Goal: Task Accomplishment & Management: Use online tool/utility

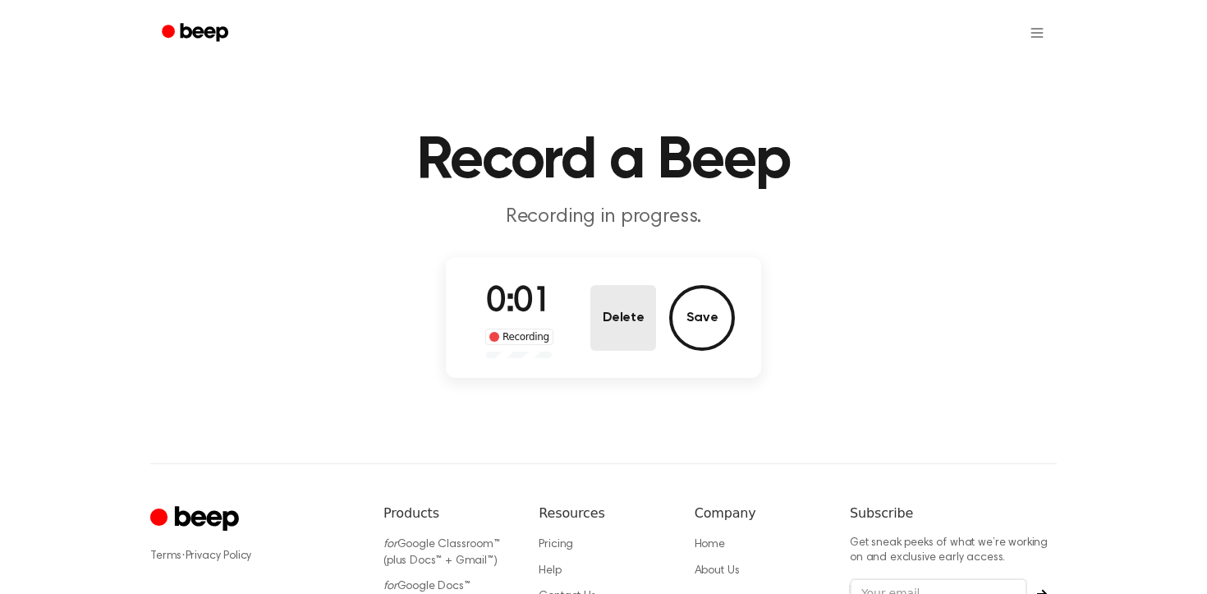
click at [628, 334] on button "Delete" at bounding box center [623, 318] width 66 height 66
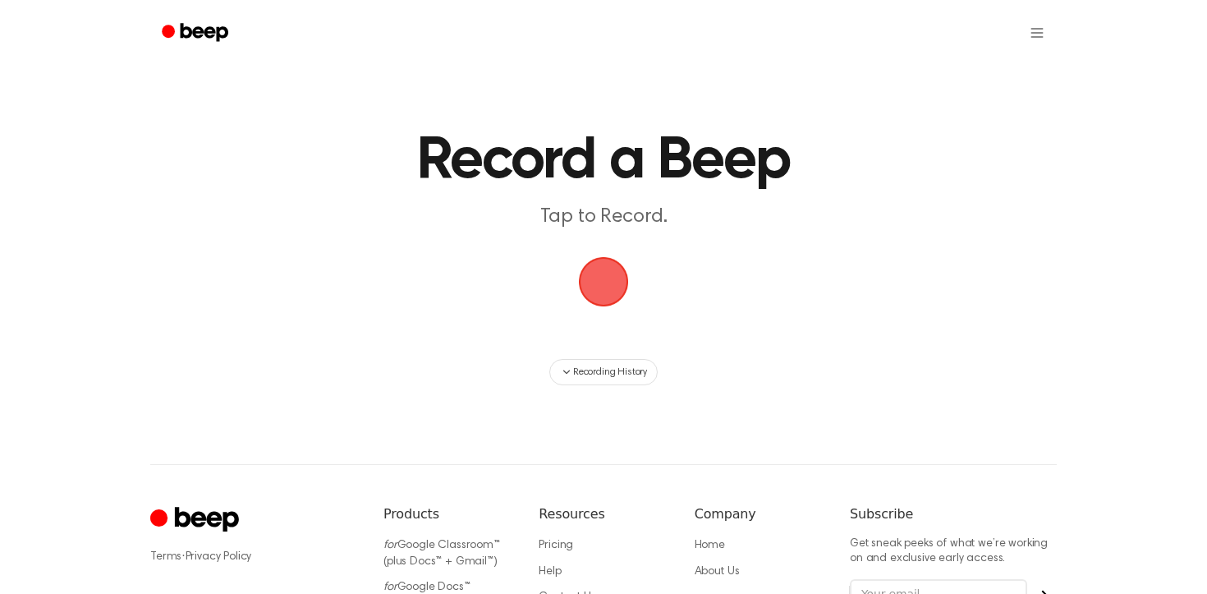
click at [605, 290] on span "button" at bounding box center [603, 281] width 59 height 59
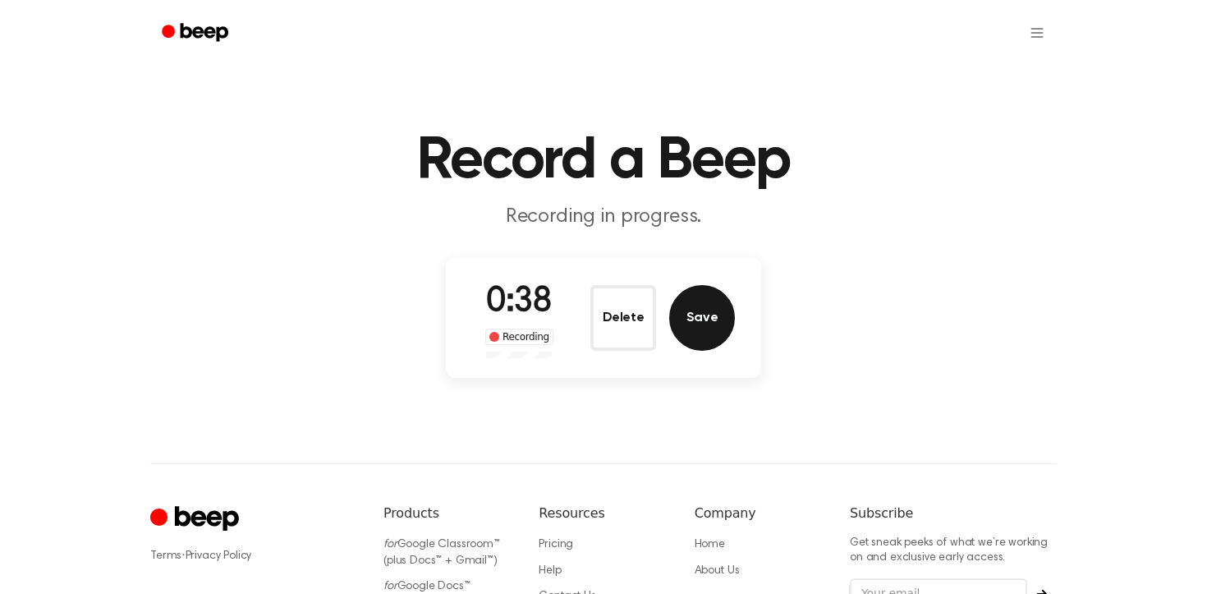
click at [688, 327] on button "Save" at bounding box center [702, 318] width 66 height 66
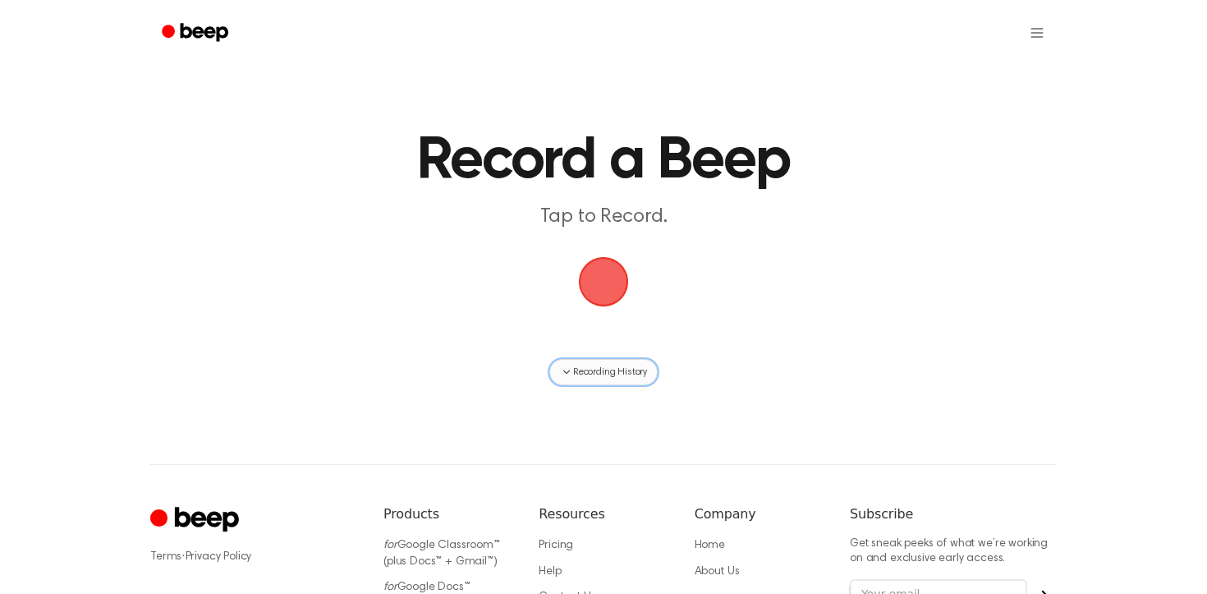
click at [565, 369] on icon "button" at bounding box center [566, 371] width 13 height 13
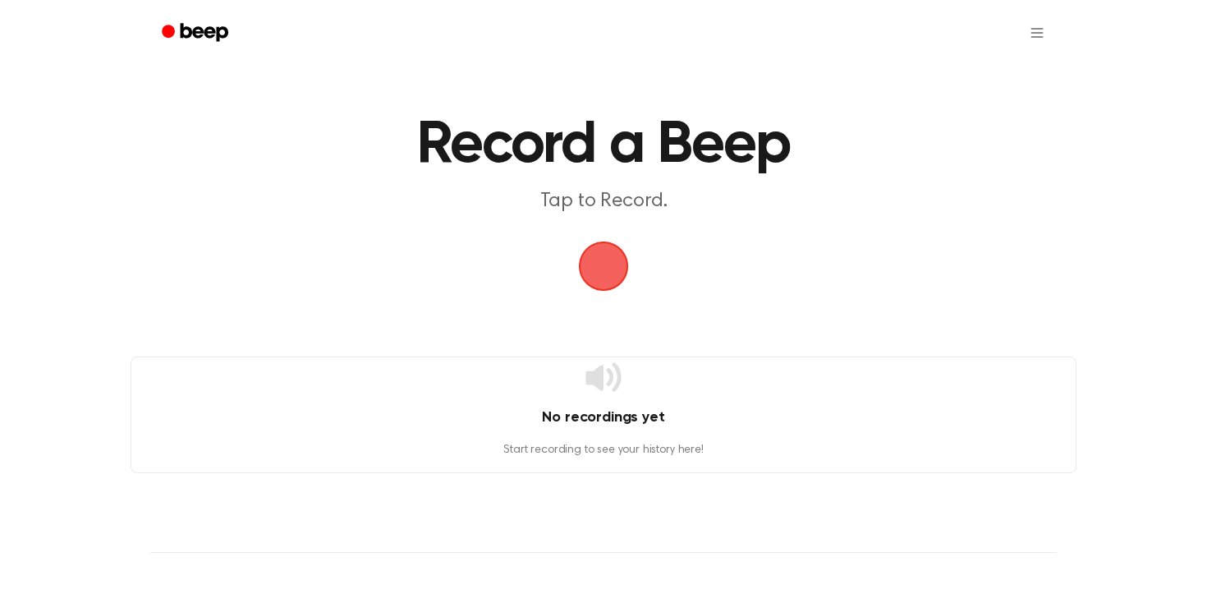
scroll to position [17, 0]
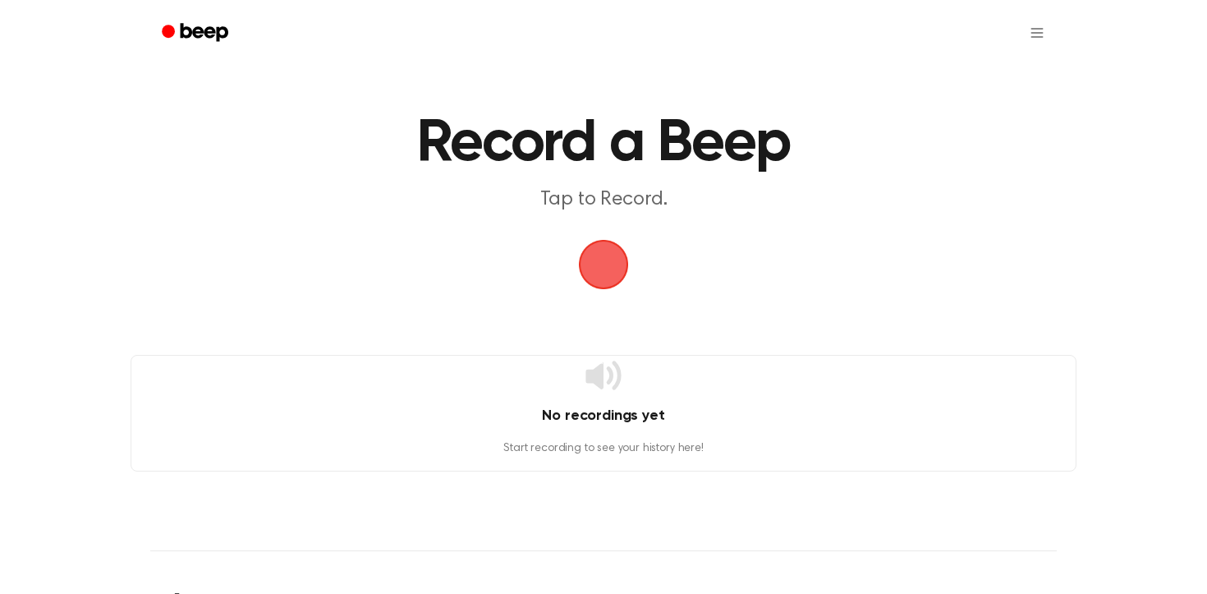
click at [592, 379] on icon at bounding box center [602, 374] width 35 height 29
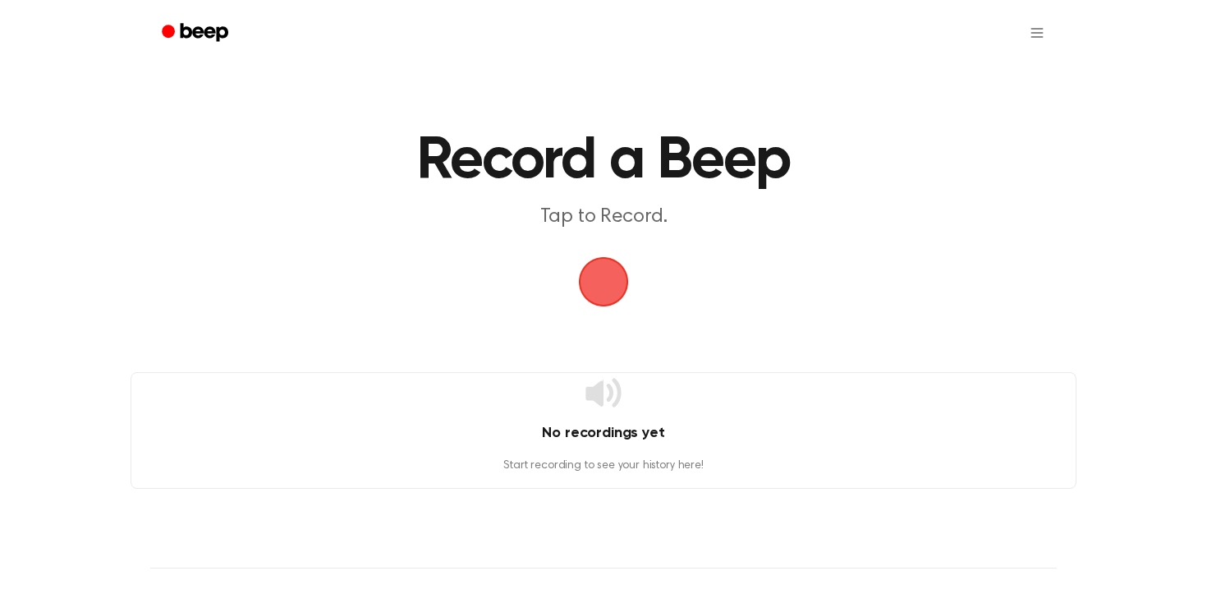
click at [595, 277] on span "button" at bounding box center [604, 282] width 46 height 46
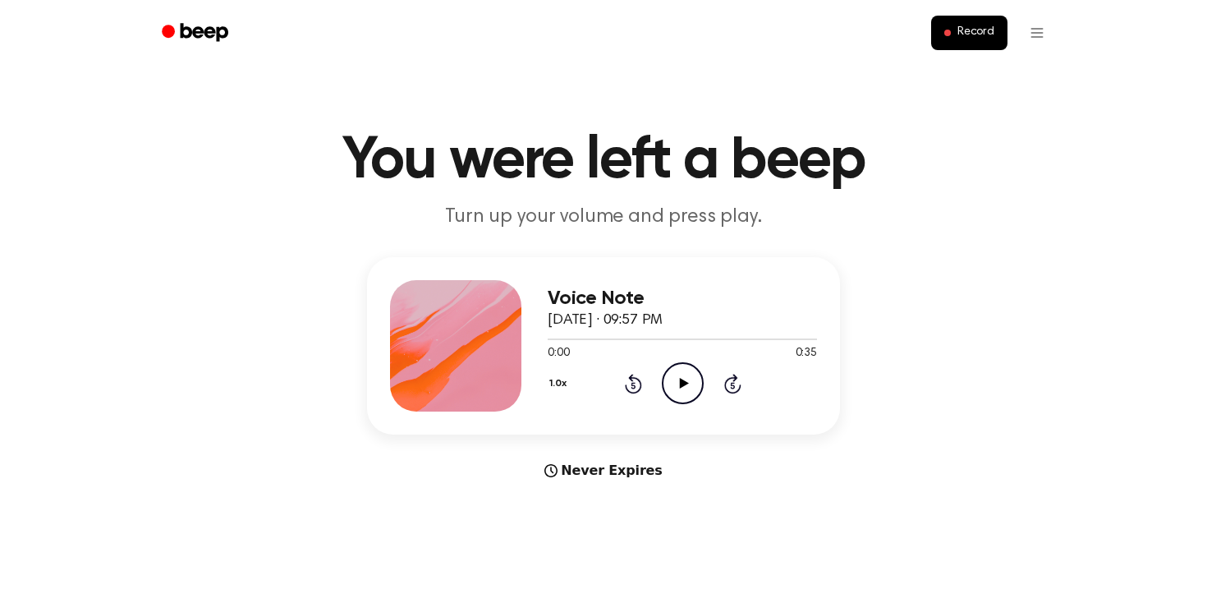
click at [685, 379] on icon "Play Audio" at bounding box center [683, 383] width 42 height 42
click at [680, 373] on icon "Pause Audio" at bounding box center [683, 383] width 42 height 42
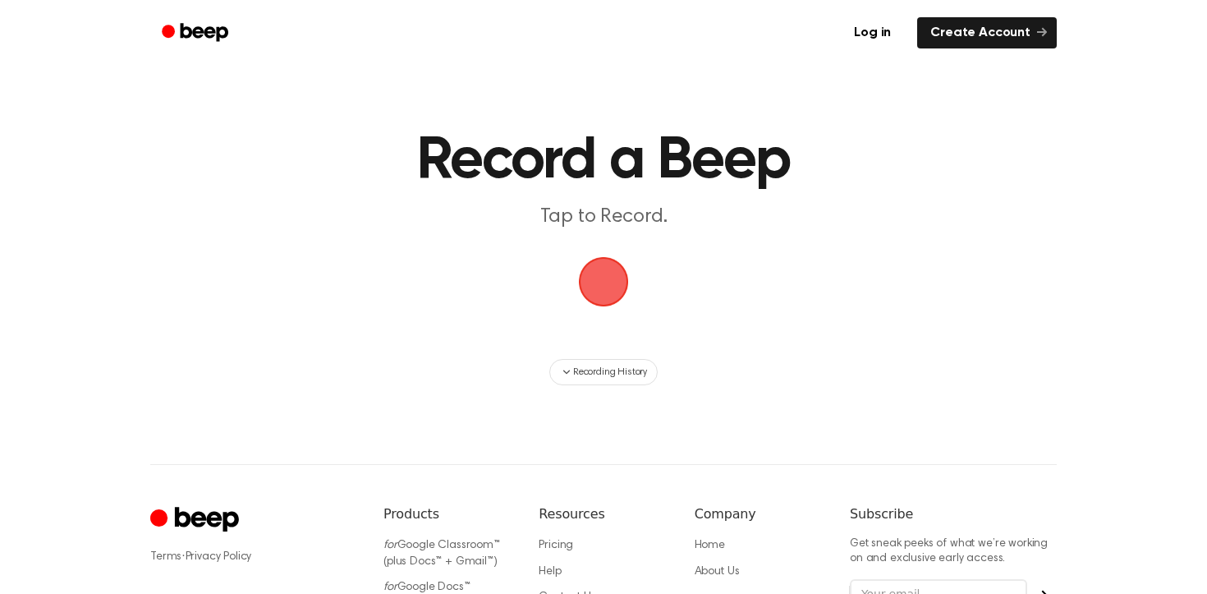
click at [604, 286] on span "button" at bounding box center [604, 282] width 88 height 88
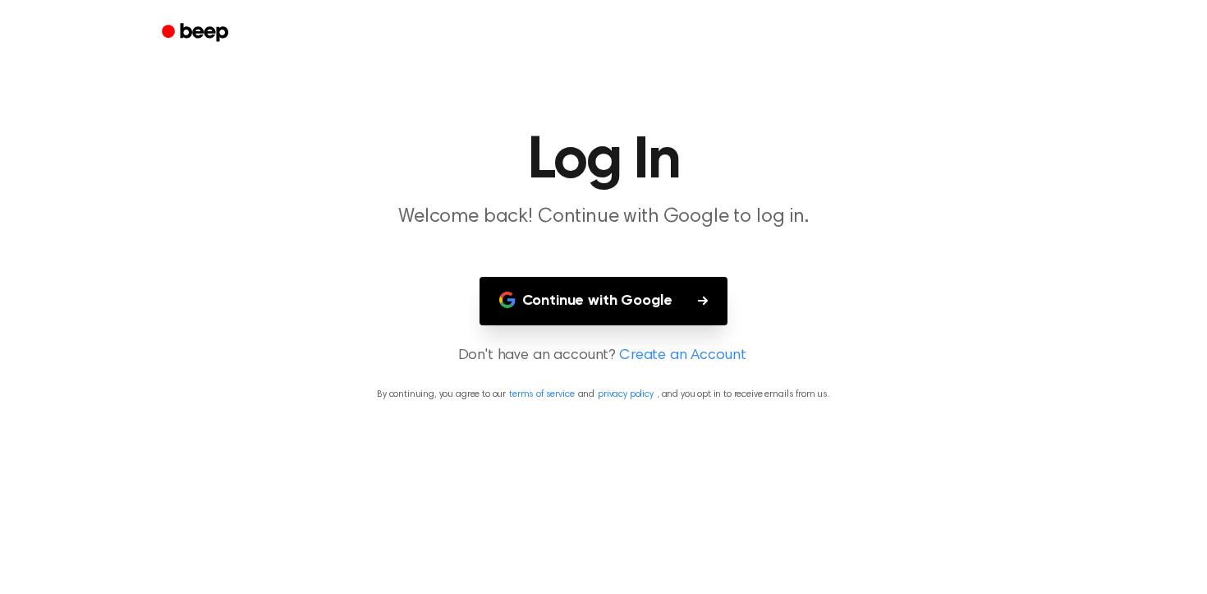
click at [621, 292] on button "Continue with Google" at bounding box center [604, 301] width 249 height 48
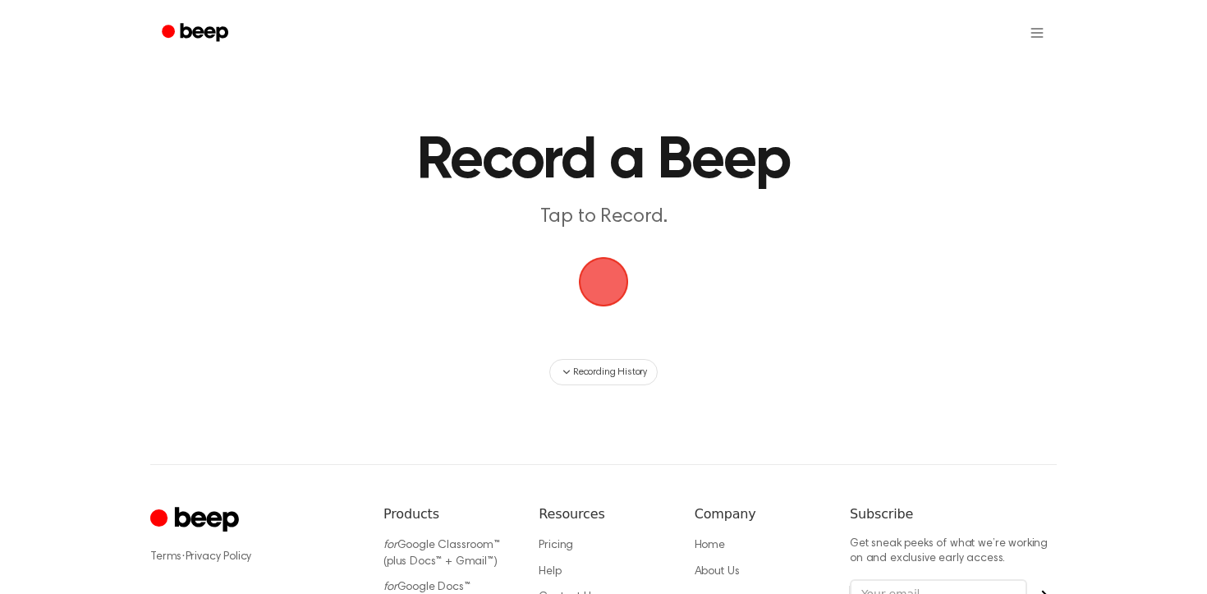
click at [604, 279] on span "button" at bounding box center [603, 281] width 61 height 61
click at [607, 285] on span "button" at bounding box center [603, 281] width 63 height 63
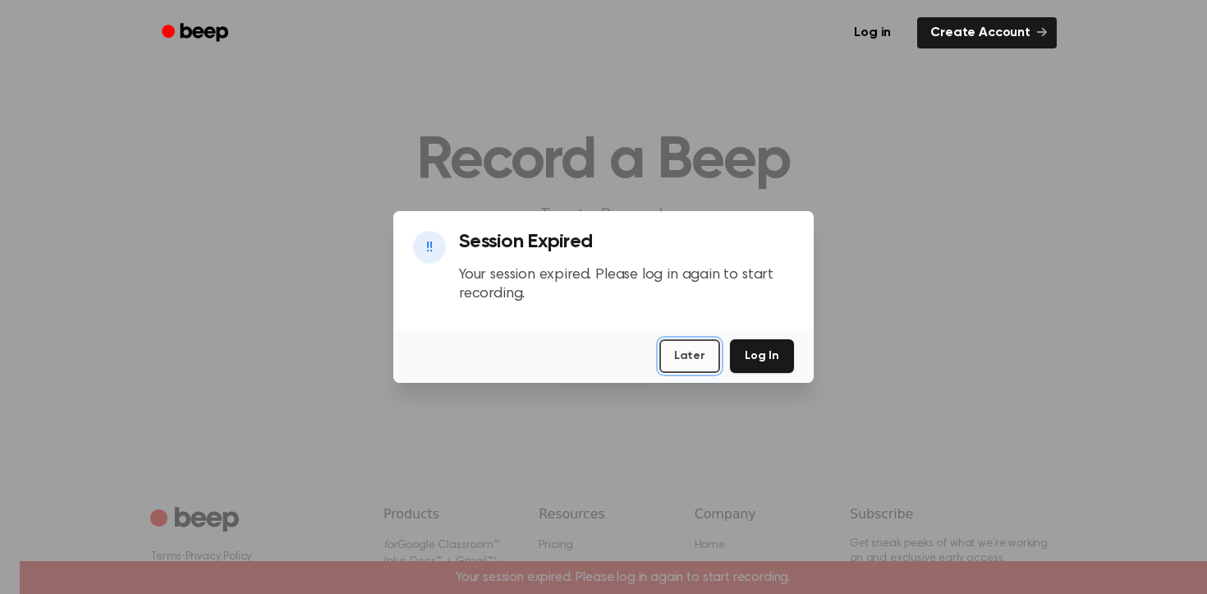
click at [709, 356] on button "Later" at bounding box center [689, 356] width 61 height 34
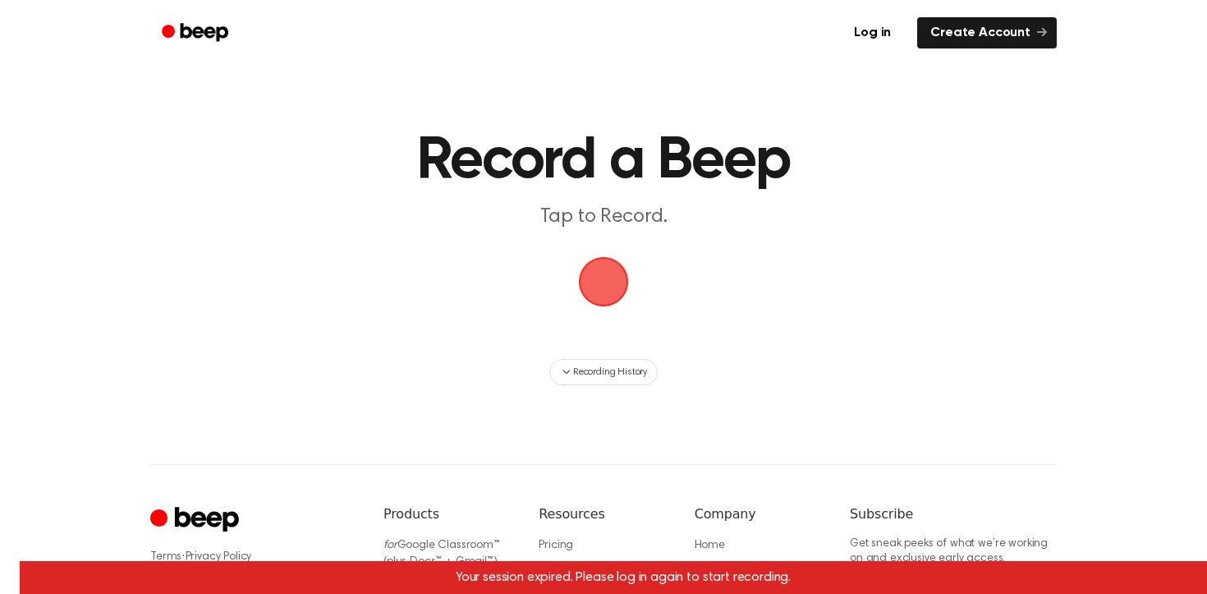
click at [608, 287] on span "button" at bounding box center [604, 282] width 92 height 92
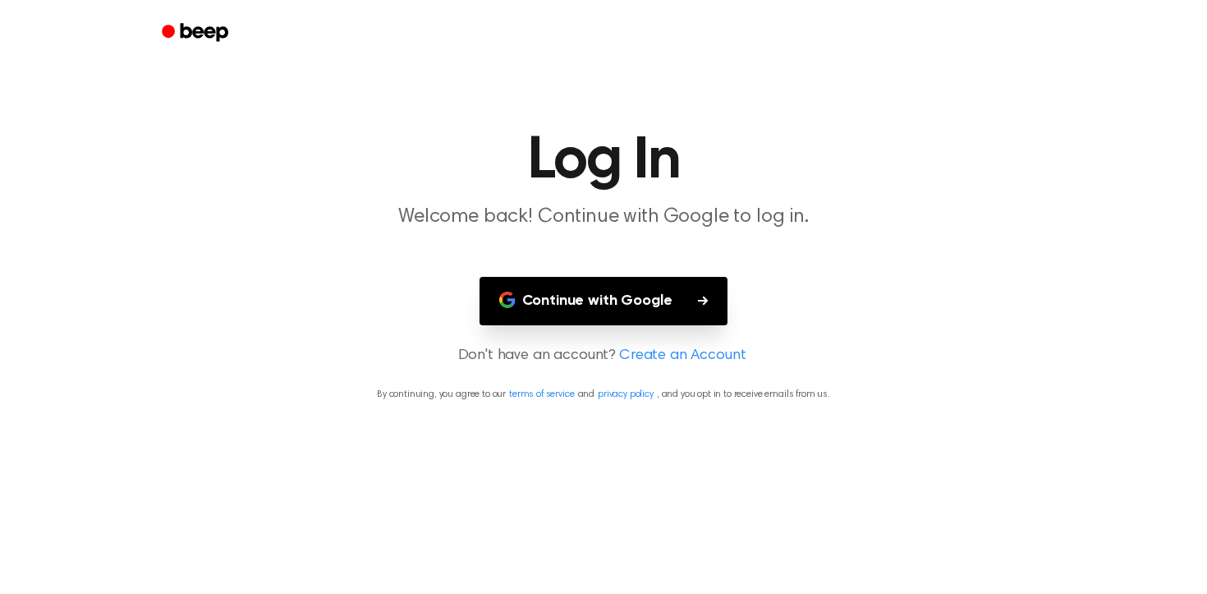
click at [638, 324] on button "Continue with Google" at bounding box center [604, 301] width 249 height 48
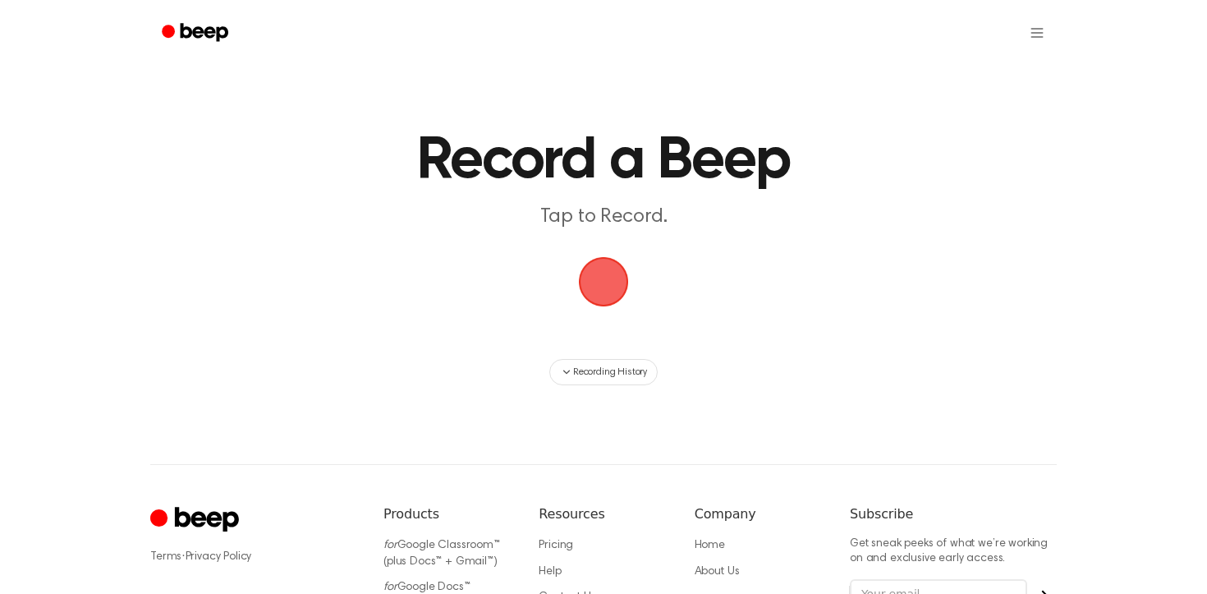
click at [602, 284] on span "button" at bounding box center [603, 281] width 59 height 59
click at [181, 34] on icon "Beep" at bounding box center [205, 32] width 48 height 18
click at [601, 282] on span "button" at bounding box center [604, 282] width 92 height 92
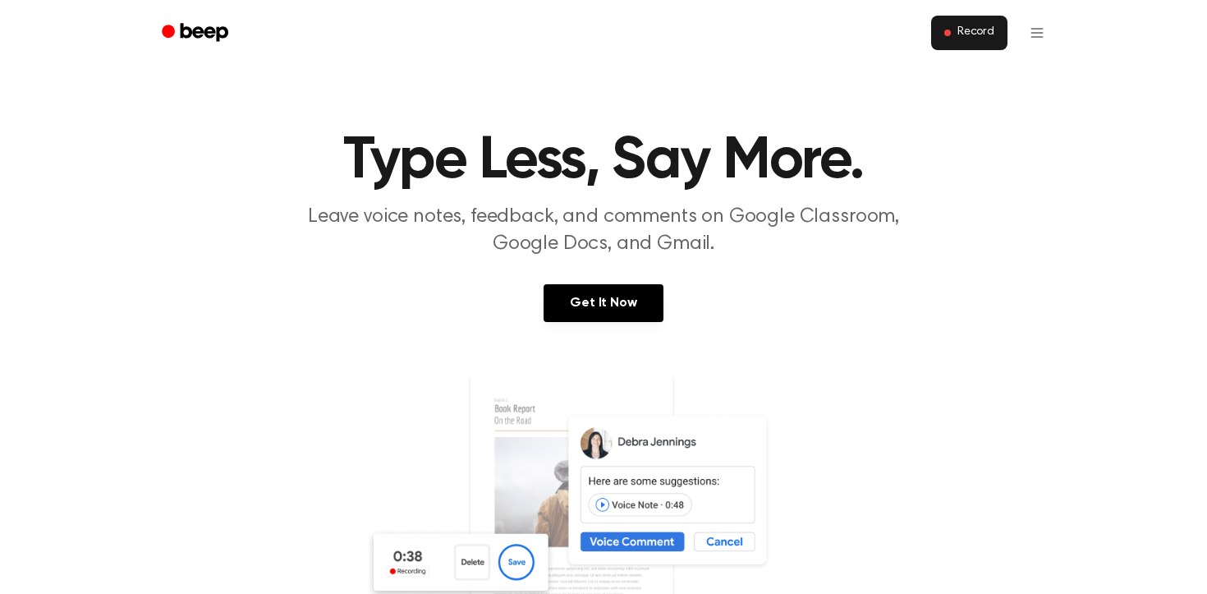
click at [952, 49] on button "Record" at bounding box center [969, 33] width 76 height 34
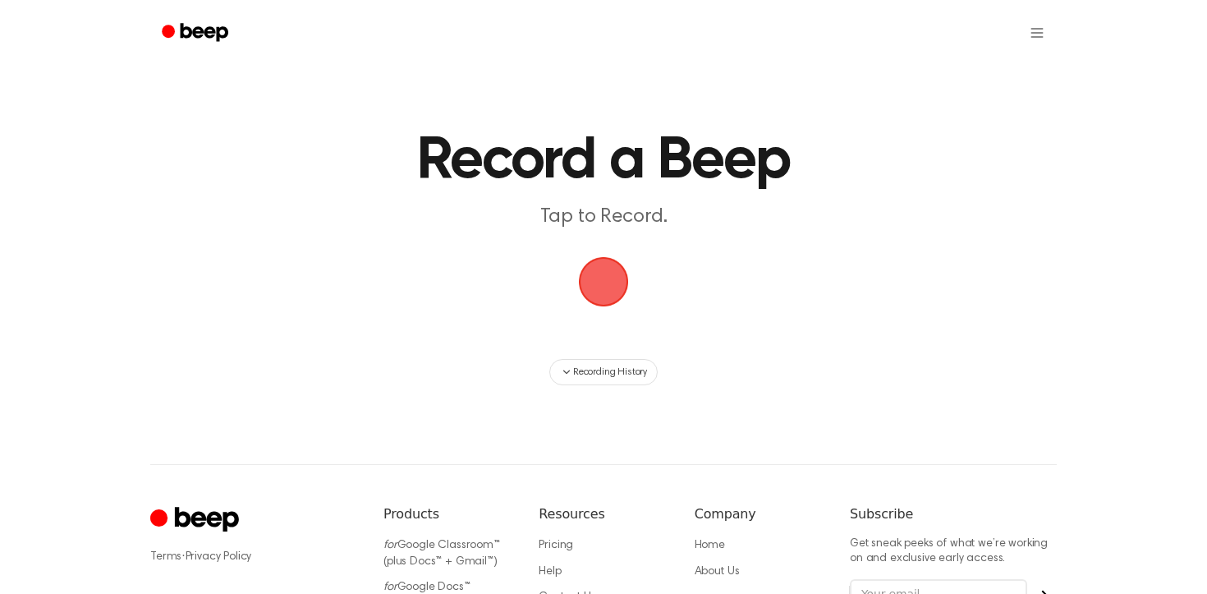
click at [1041, 36] on html "Record a Beep Tap to Record. Recording History ⚠️ We are experiencing issues wi…" at bounding box center [603, 388] width 1207 height 776
click at [1026, 32] on html "Record a Beep Tap to Record. Recording History ⚠️ We are experiencing issues wi…" at bounding box center [603, 388] width 1207 height 776
click at [1037, 31] on html "Record a Beep Tap to Record. Recording History ⚠️ We are experiencing issues wi…" at bounding box center [603, 388] width 1207 height 776
click at [604, 267] on html "Record a Beep Tap to Record. Recording History ⚠️ We are experiencing issues wi…" at bounding box center [603, 388] width 1207 height 776
click at [601, 299] on html "Record a Beep Tap to Record. Recording History ⚠️ We are experiencing issues wi…" at bounding box center [603, 388] width 1207 height 776
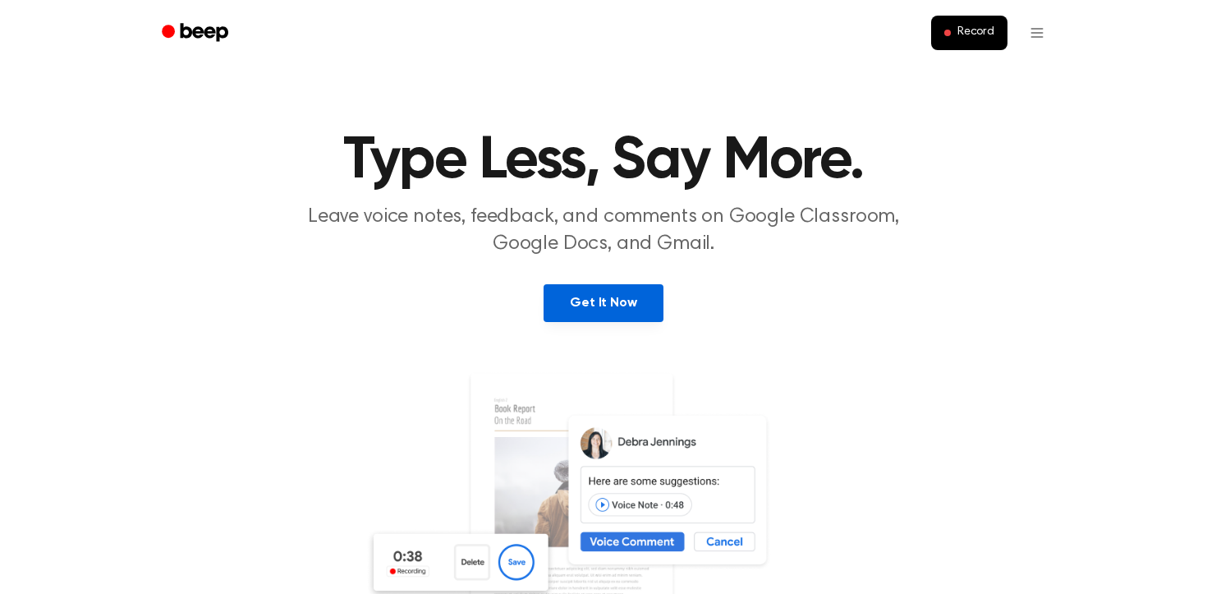
click at [609, 306] on link "Get It Now" at bounding box center [603, 303] width 119 height 38
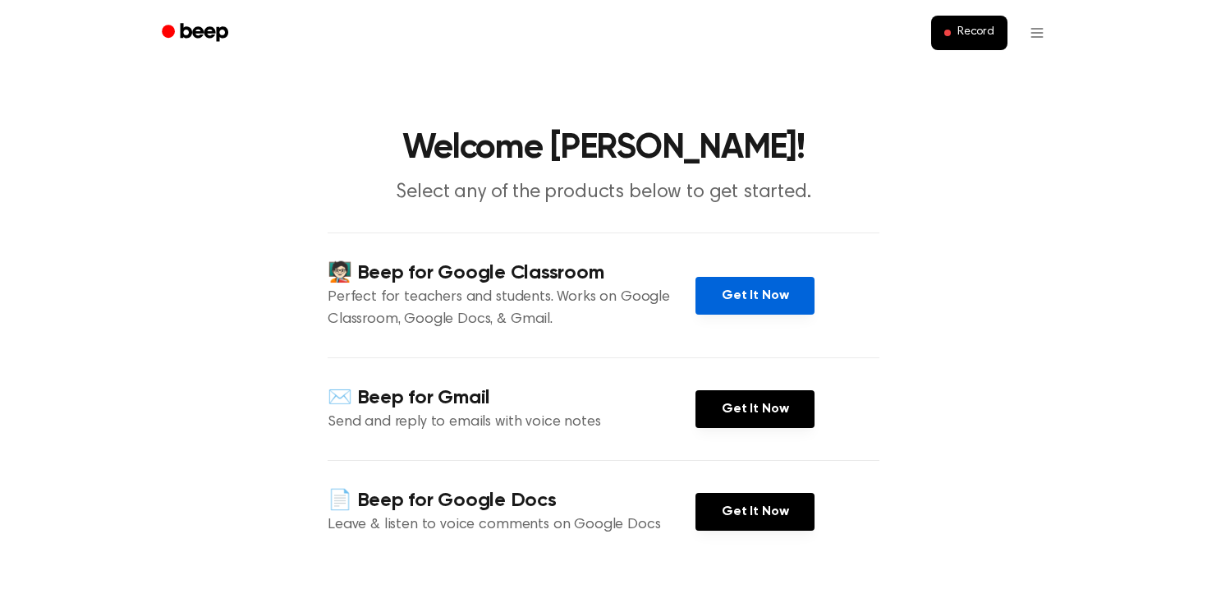
click at [727, 286] on link "Get It Now" at bounding box center [754, 296] width 119 height 38
